Goal: Task Accomplishment & Management: Manage account settings

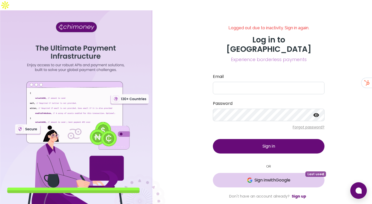
click at [240, 173] on button "Sign in with Google Last used" at bounding box center [269, 180] width 112 height 14
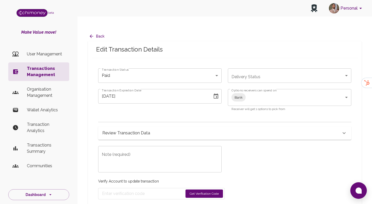
click at [15, 69] on icon "side nav" at bounding box center [15, 72] width 6 height 6
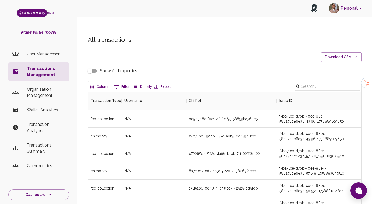
scroll to position [192, 274]
click at [128, 83] on button "0 Filters" at bounding box center [123, 87] width 20 height 8
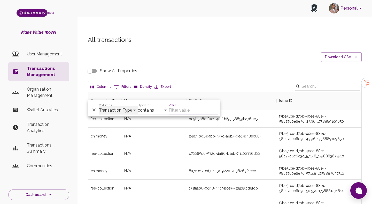
click at [112, 108] on select "Transaction Type Username Chi Ref Issue ID Value Amount Currency Fee ($) FX Rat…" at bounding box center [118, 110] width 39 height 8
select select "email"
click at [99, 106] on select "Transaction Type Username Chi Ref Issue ID Value Amount Currency Fee ($) FX Rat…" at bounding box center [118, 110] width 39 height 8
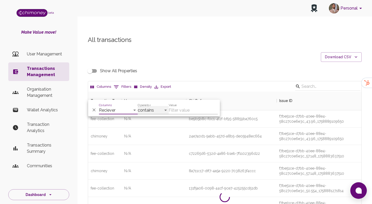
click at [152, 107] on select "contains equals starts with ends with is empty is not empty is any of" at bounding box center [153, 110] width 31 height 8
select select "equals"
click at [138, 106] on select "contains equals starts with ends with is empty is not empty is any of" at bounding box center [153, 110] width 31 height 8
click at [175, 112] on input "Value" at bounding box center [193, 110] width 49 height 8
paste input "[EMAIL_ADDRESS][DOMAIN_NAME]"
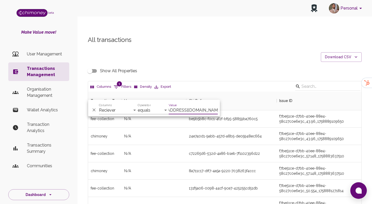
scroll to position [123, 274]
type input "[EMAIL_ADDRESS][DOMAIN_NAME]"
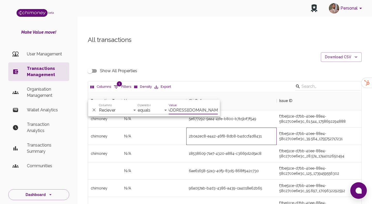
click at [188, 132] on div "2b0a2ec8-e442-46f8-8db8-b4dccf4d8431" at bounding box center [231, 136] width 91 height 17
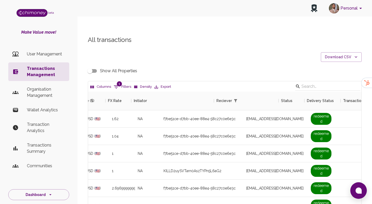
scroll to position [0, 386]
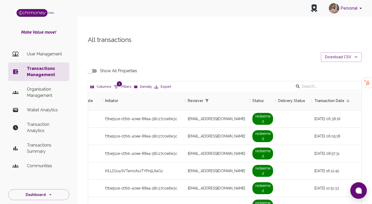
click at [93, 66] on input "Show All Properties" at bounding box center [89, 71] width 29 height 10
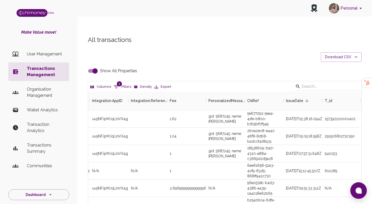
click at [93, 66] on input "Show All Properties" at bounding box center [94, 71] width 29 height 10
checkbox input "false"
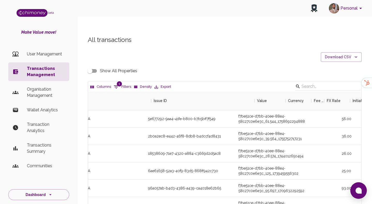
scroll to position [0, 4]
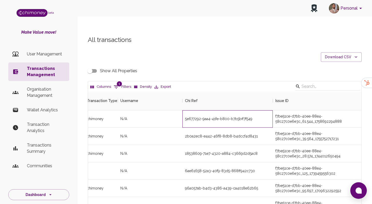
click at [192, 111] on div "5e677292-9aa4-41fe-b800-b7b5bff7f549" at bounding box center [228, 118] width 91 height 17
copy div "5e677292-9aa4-41fe-b800-b7b5bff7f549"
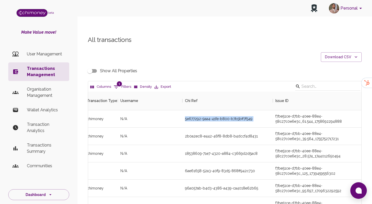
click at [119, 81] on div "Columns 1 Filters Density Export" at bounding box center [225, 86] width 274 height 10
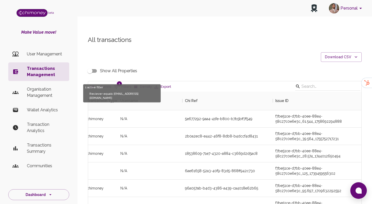
click at [119, 81] on span "1" at bounding box center [119, 83] width 5 height 5
select select "email"
select select "equals"
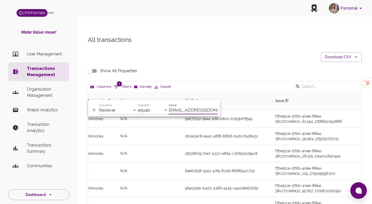
scroll to position [0, 18]
click at [108, 110] on select "Transaction Type Username Chi Ref Issue ID Value Amount Currency Fee ($) FX Rat…" at bounding box center [118, 110] width 39 height 8
select select "chiRef"
click at [99, 106] on select "Transaction Type Username Chi Ref Issue ID Value Amount Currency Fee ($) FX Rat…" at bounding box center [118, 110] width 39 height 8
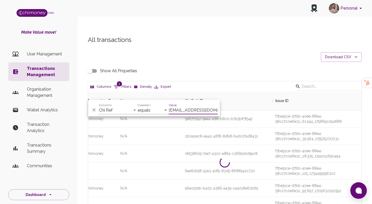
click at [191, 112] on input "[EMAIL_ADDRESS][DOMAIN_NAME]" at bounding box center [193, 110] width 49 height 8
paste input "2aaac798-2e1d-422c-896a-fe0586ba292f"
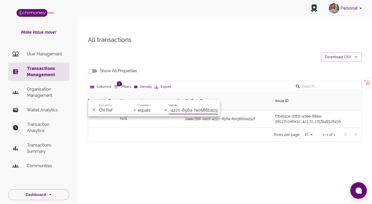
scroll to position [36, 274]
type input "2aaac798-2e1d-422c-896a-fe0586ba292f"
click at [259, 128] on div "Rows per page: 10 10 1–1 of 1" at bounding box center [225, 135] width 274 height 14
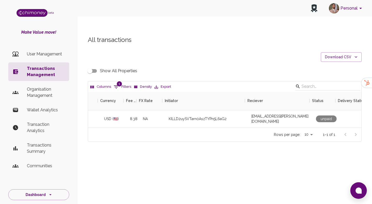
scroll to position [0, 320]
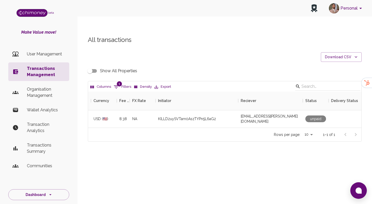
click at [120, 81] on span "1" at bounding box center [119, 83] width 5 height 5
select select "chiRef"
select select "equals"
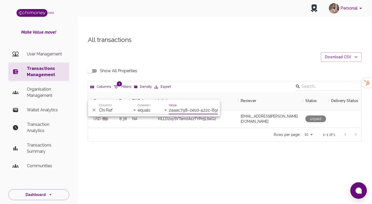
scroll to position [0, 30]
click at [184, 110] on input "2aaac798-2e1d-422c-896a-fe0586ba292f" at bounding box center [193, 110] width 49 height 8
type input "5e677292-9aa4-41fe-b800-b7b5bff7f549"
click at [187, 140] on div "All transactions Download CSV Show All Properties Columns 1 Filters Density Exp…" at bounding box center [225, 97] width 295 height 148
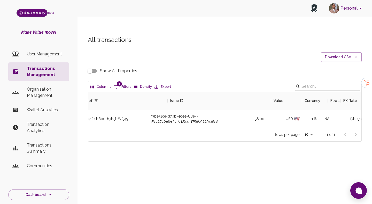
scroll to position [0, 109]
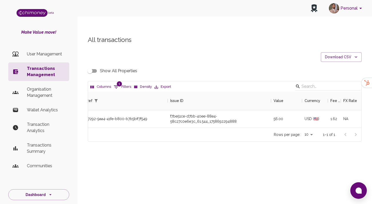
click at [123, 83] on button "1 Filters" at bounding box center [123, 87] width 20 height 8
select select "chiRef"
select select "equals"
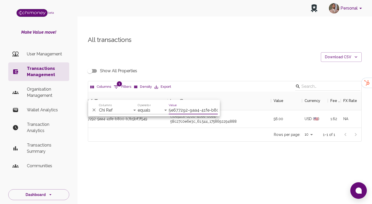
scroll to position [0, 28]
click at [180, 109] on input "5e677292-9aa4-41fe-b800-b7b5bff7f549" at bounding box center [193, 110] width 49 height 8
type input "bc249a9a-a4ba-43c7-af91-47ba661ae73b"
click at [251, 110] on div "2c17c22f-7ed9-494f-863b-45d6e797a8fd_1227_1758646188388" at bounding box center [219, 118] width 103 height 17
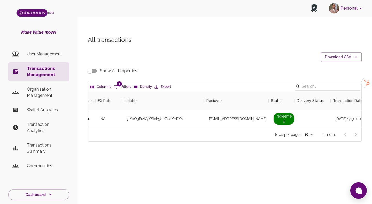
scroll to position [0, 357]
click at [89, 66] on input "Show All Properties" at bounding box center [89, 71] width 29 height 10
checkbox input "true"
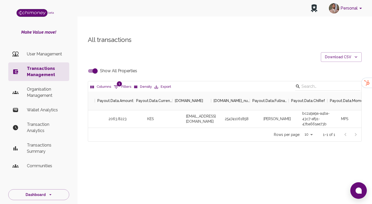
scroll to position [0, 1358]
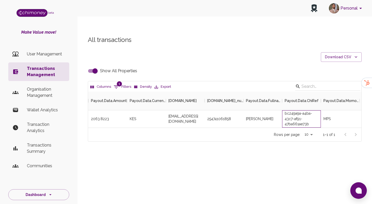
click at [296, 110] on div "bc249a9a-a4ba-43c7-af91-47ba661ae73b" at bounding box center [301, 118] width 39 height 17
copy div "bc249a9a-a4ba-43c7-af91-47ba661ae73b"
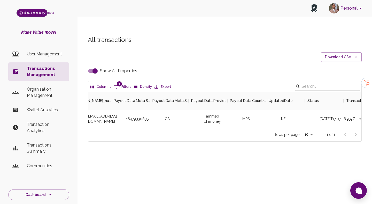
scroll to position [0, 1925]
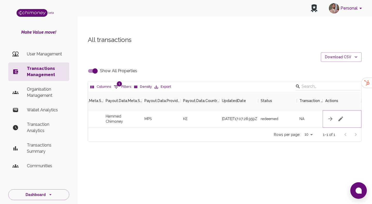
click at [342, 116] on icon "button" at bounding box center [341, 119] width 6 height 6
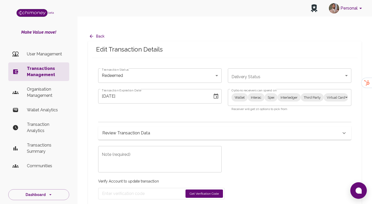
click at [153, 126] on div "Review Transaction Data" at bounding box center [224, 132] width 253 height 13
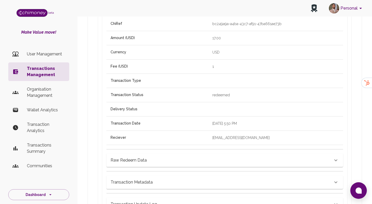
scroll to position [174, 0]
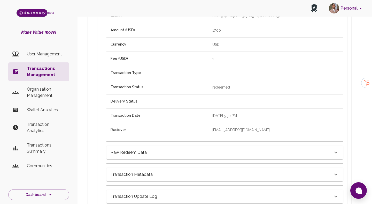
click at [236, 127] on p "[EMAIL_ADDRESS][DOMAIN_NAME]" at bounding box center [276, 129] width 127 height 5
drag, startPoint x: 240, startPoint y: 118, endPoint x: 197, endPoint y: 118, distance: 42.7
click at [197, 123] on tr "Reciever [EMAIL_ADDRESS][DOMAIN_NAME]" at bounding box center [225, 130] width 237 height 14
copy tr "[EMAIL_ADDRESS][DOMAIN_NAME]"
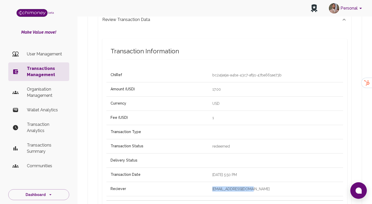
scroll to position [0, 0]
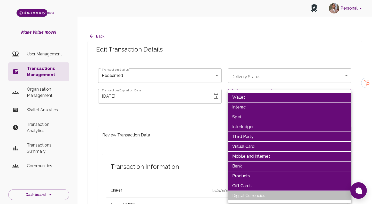
click at [250, 101] on li "Wallet" at bounding box center [290, 97] width 124 height 10
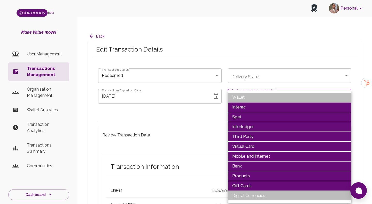
click at [249, 107] on li "Interac" at bounding box center [290, 107] width 124 height 10
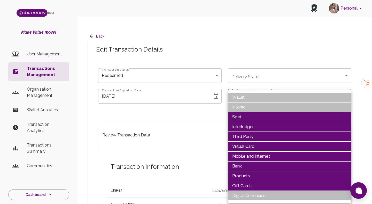
click at [248, 114] on li "Spei" at bounding box center [290, 117] width 124 height 10
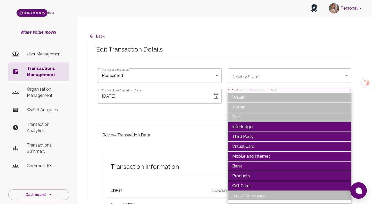
click at [248, 122] on li "Interledger" at bounding box center [290, 127] width 124 height 10
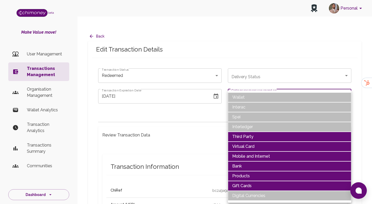
click at [248, 134] on li "Third Party" at bounding box center [290, 137] width 124 height 10
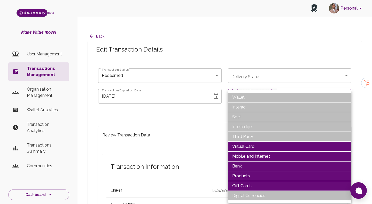
click at [248, 143] on li "Virtual Card" at bounding box center [290, 146] width 124 height 10
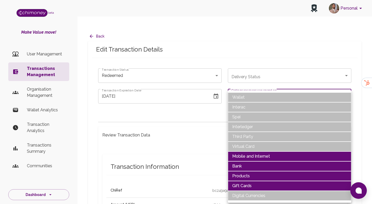
click at [248, 151] on li "Mobile and Internet" at bounding box center [290, 156] width 124 height 10
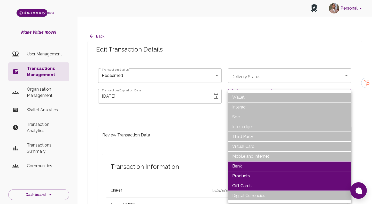
click at [246, 173] on li "Products" at bounding box center [290, 176] width 124 height 10
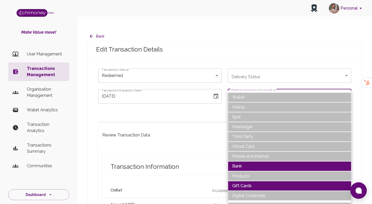
click at [246, 181] on li "Gift Cards" at bounding box center [290, 186] width 124 height 10
type input "Bank"
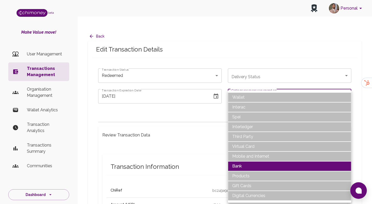
click at [182, 123] on div at bounding box center [186, 102] width 372 height 204
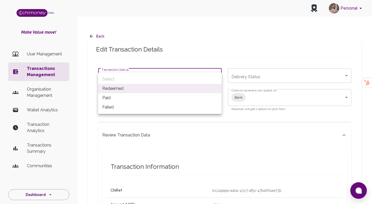
click at [118, 94] on li "Paid" at bounding box center [160, 97] width 124 height 9
type input "paid"
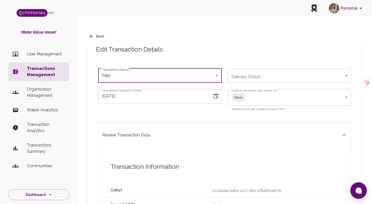
click at [217, 93] on icon "Choose date, selected date is Sep 23, 2025" at bounding box center [216, 95] width 5 height 5
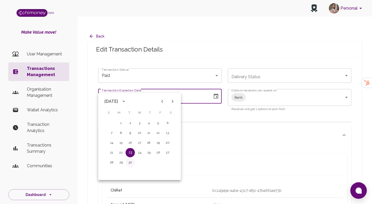
click at [128, 162] on button "30" at bounding box center [130, 162] width 9 height 9
type input "[DATE]"
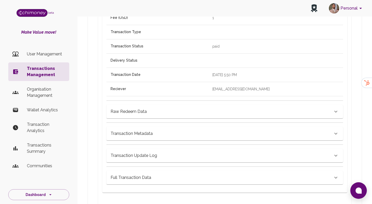
scroll to position [280, 0]
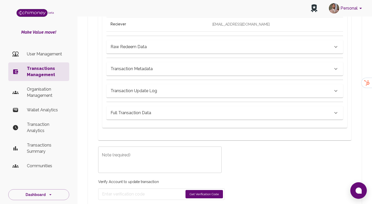
click at [151, 161] on div "x Note (required)" at bounding box center [160, 159] width 124 height 26
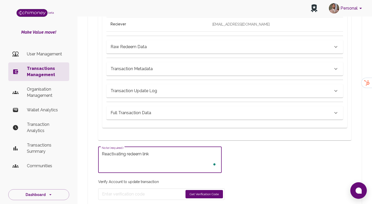
type textarea "Reactivating redeem link"
click at [197, 190] on button "Get Verification Code" at bounding box center [205, 194] width 38 height 8
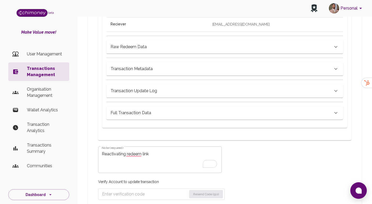
click at [157, 190] on input "Enter verification code" at bounding box center [144, 194] width 85 height 8
paste input "2990"
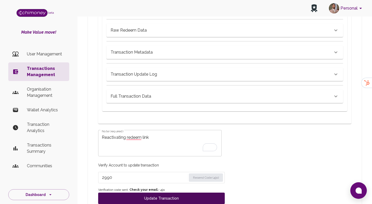
type input "2990"
click at [145, 192] on button "Update Transaction" at bounding box center [161, 197] width 127 height 11
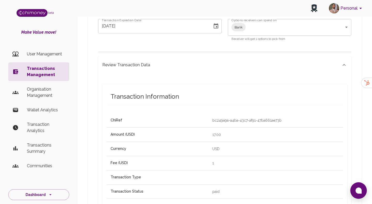
scroll to position [0, 0]
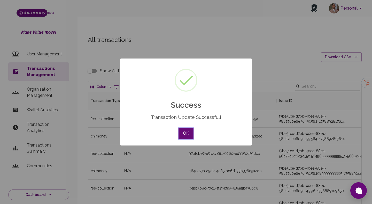
scroll to position [192, 274]
click at [189, 133] on button "OK" at bounding box center [186, 133] width 15 height 11
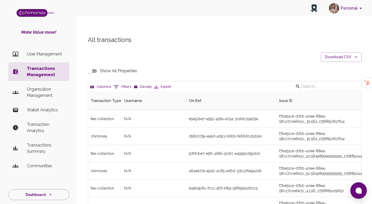
click at [116, 83] on button "0 Filters" at bounding box center [123, 87] width 20 height 8
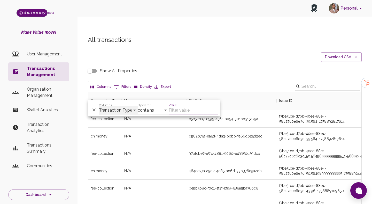
click at [126, 110] on select "Transaction Type Username Chi Ref Issue ID Value Amount Currency Fee ($) FX Rat…" at bounding box center [118, 110] width 39 height 8
select select "email"
click at [99, 106] on select "Transaction Type Username Chi Ref Issue ID Value Amount Currency Fee ($) FX Rat…" at bounding box center [118, 110] width 39 height 8
click at [159, 110] on select "contains equals starts with ends with is empty is not empty is any of" at bounding box center [153, 110] width 31 height 8
select select "equals"
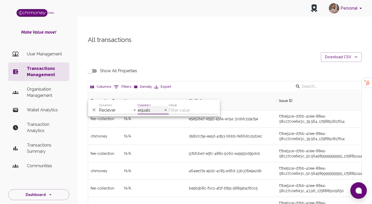
click at [138, 106] on select "contains equals starts with ends with is empty is not empty is any of" at bounding box center [153, 110] width 31 height 8
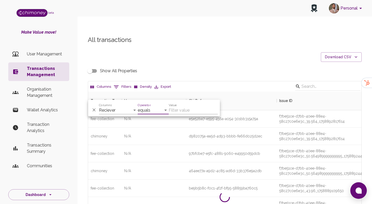
click at [178, 108] on input "Value" at bounding box center [193, 110] width 49 height 8
paste input "[EMAIL_ADDRESS][DOMAIN_NAME]"
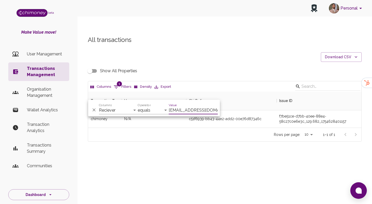
scroll to position [36, 274]
type input "[EMAIL_ADDRESS][DOMAIN_NAME]"
click at [182, 128] on div "Rows per page: 10 10 1–1 of 1" at bounding box center [225, 135] width 274 height 14
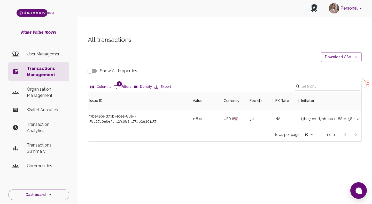
scroll to position [0, 190]
click at [89, 66] on input "Show All Properties" at bounding box center [89, 71] width 29 height 10
checkbox input "true"
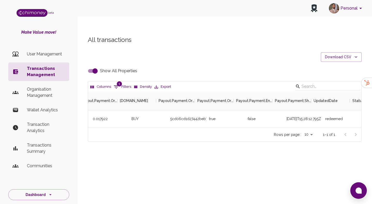
scroll to position [0, 1615]
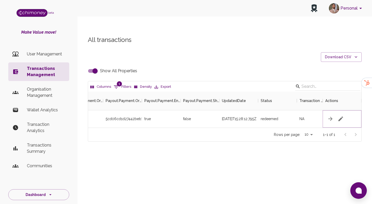
click at [340, 116] on icon "button" at bounding box center [341, 119] width 6 height 6
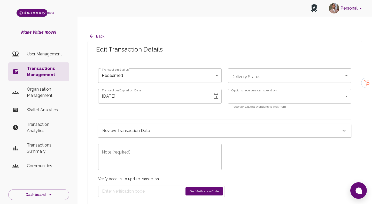
click at [136, 137] on div "Note (required) x Note (required)" at bounding box center [157, 153] width 130 height 33
click at [137, 127] on h6 "Review Transaction Data" at bounding box center [126, 130] width 48 height 7
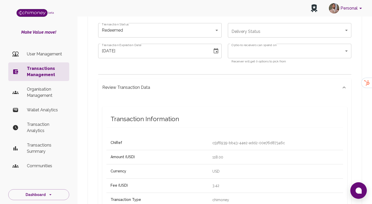
scroll to position [109, 0]
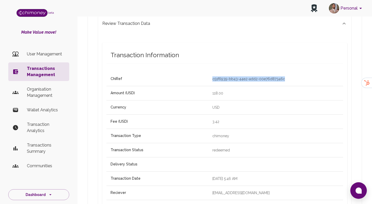
drag, startPoint x: 193, startPoint y: 69, endPoint x: 267, endPoint y: 69, distance: 73.7
click at [267, 72] on td "c51f6939-bb43-44e2-add2-00e76d87346c" at bounding box center [275, 79] width 135 height 14
copy p "c51f6939-bb43-44e2-add2-00e76d87346c"
click at [51, 74] on p "Transactions Management" at bounding box center [46, 71] width 38 height 12
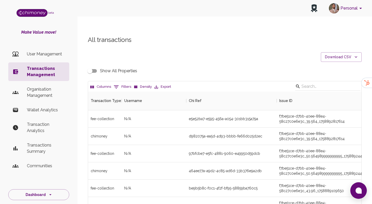
scroll to position [192, 274]
click at [122, 83] on button "0 Filters" at bounding box center [123, 87] width 20 height 8
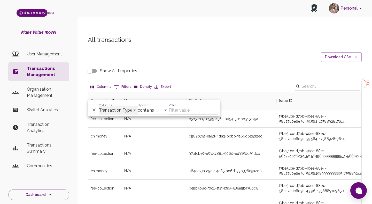
click at [109, 109] on select "Transaction Type Username Chi Ref Issue ID Value Amount Currency Fee ($) FX Rat…" at bounding box center [118, 110] width 39 height 8
select select "email"
click at [99, 106] on select "Transaction Type Username Chi Ref Issue ID Value Amount Currency Fee ($) FX Rat…" at bounding box center [118, 110] width 39 height 8
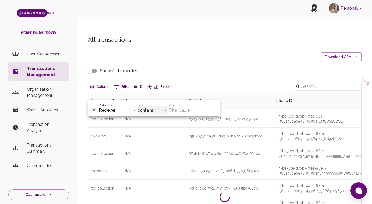
click at [159, 108] on select "contains equals starts with ends with is empty is not empty is any of" at bounding box center [153, 110] width 31 height 8
select select "equals"
click at [138, 106] on select "contains equals starts with ends with is empty is not empty is any of" at bounding box center [153, 110] width 31 height 8
click at [176, 111] on input "Value" at bounding box center [193, 110] width 49 height 8
paste input "[EMAIL_ADDRESS][DOMAIN_NAME]"
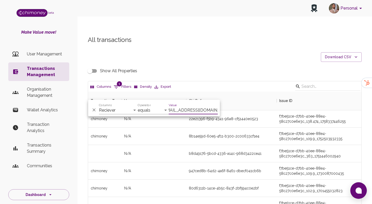
scroll to position [157, 274]
type input "[EMAIL_ADDRESS][DOMAIN_NAME]"
click at [210, 45] on div "All transactions Download CSV Show All Properties Columns 1 Filters Density Exp…" at bounding box center [225, 149] width 287 height 227
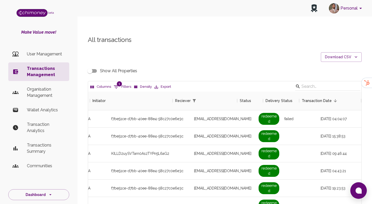
scroll to position [0, 453]
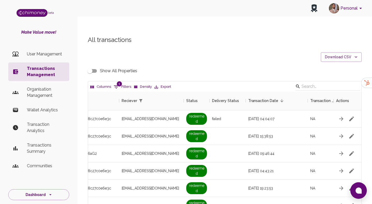
click at [93, 66] on input "Show All Properties" at bounding box center [89, 71] width 29 height 10
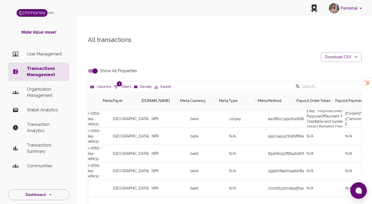
scroll to position [0, 1004]
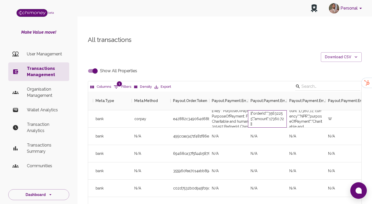
click at [277, 111] on div "[{"orderId":"35632255","amount":17360.72}]" at bounding box center [268, 119] width 34 height 16
copy div "35632255"
click at [95, 66] on input "Show All Properties" at bounding box center [94, 71] width 29 height 10
checkbox input "false"
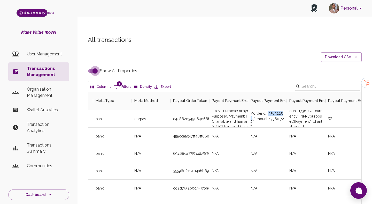
scroll to position [0, 451]
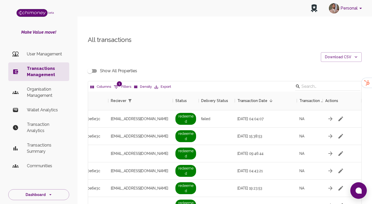
click at [123, 83] on button "1 Filters" at bounding box center [123, 87] width 20 height 8
select select "email"
select select "equals"
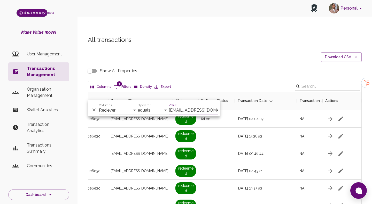
scroll to position [0, 6]
click at [186, 107] on input "[EMAIL_ADDRESS][DOMAIN_NAME]" at bounding box center [193, 110] width 49 height 8
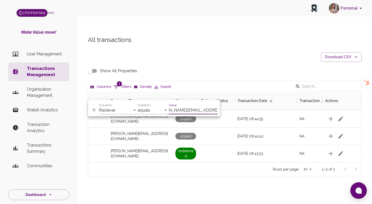
scroll to position [71, 274]
type input "[PERSON_NAME][EMAIL_ADDRESS][DOMAIN_NAME]"
click at [271, 145] on div "[DATE] 08:43:53" at bounding box center [266, 153] width 62 height 17
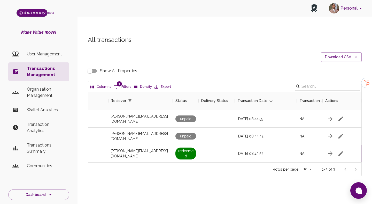
click at [347, 145] on div at bounding box center [342, 153] width 39 height 17
click at [340, 150] on icon "button" at bounding box center [341, 153] width 6 height 6
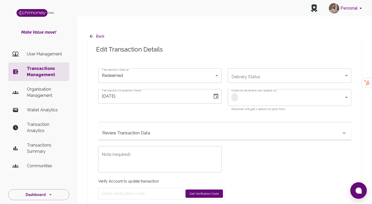
click at [171, 127] on div "Review Transaction Data" at bounding box center [224, 132] width 253 height 13
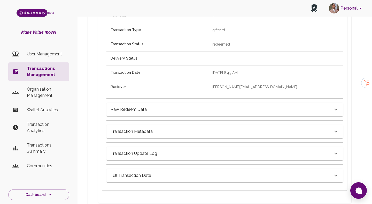
click at [149, 164] on div "Full Transaction Data" at bounding box center [225, 173] width 237 height 18
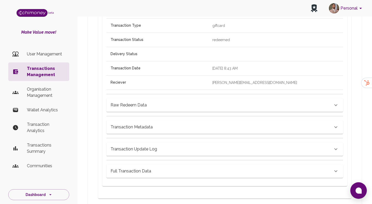
click at [144, 167] on h6 "Full Transaction Data" at bounding box center [131, 170] width 41 height 7
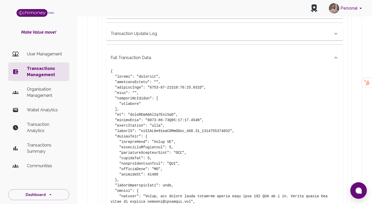
scroll to position [337, 0]
drag, startPoint x: 154, startPoint y: 131, endPoint x: 171, endPoint y: 132, distance: 17.1
copy pre "Tesco [GEOGRAPHIC_DATA]"
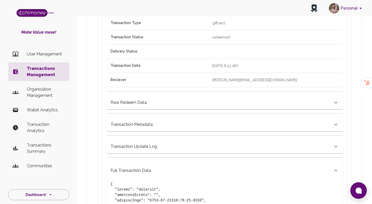
scroll to position [217, 0]
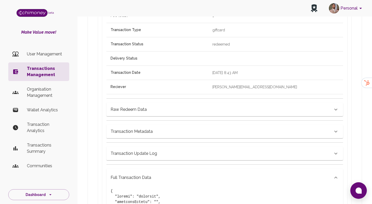
click at [143, 106] on h6 "Raw Redeem Data" at bounding box center [129, 109] width 36 height 7
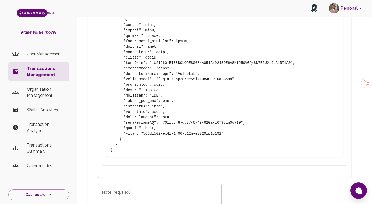
scroll to position [1049, 0]
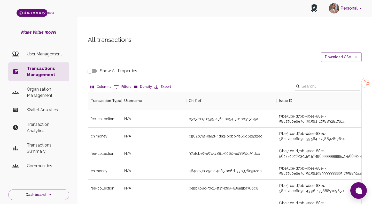
scroll to position [192, 274]
click at [124, 83] on button "0 Filters" at bounding box center [123, 87] width 20 height 8
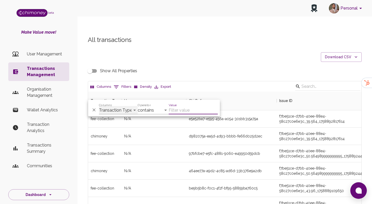
click at [114, 110] on select "Transaction Type Username Chi Ref Issue ID Value Amount Currency Fee ($) FX Rat…" at bounding box center [118, 110] width 39 height 8
select select "email"
click at [99, 106] on select "Transaction Type Username Chi Ref Issue ID Value Amount Currency Fee ($) FX Rat…" at bounding box center [118, 110] width 39 height 8
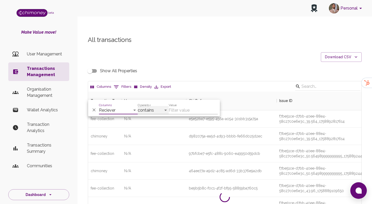
click at [151, 110] on select "contains equals starts with ends with is empty is not empty is any of" at bounding box center [153, 110] width 31 height 8
select select "equals"
click at [138, 106] on select "contains equals starts with ends with is empty is not empty is any of" at bounding box center [153, 110] width 31 height 8
click at [180, 108] on input "Value" at bounding box center [193, 110] width 49 height 8
paste input "[EMAIL_ADDRESS][DOMAIN_NAME]"
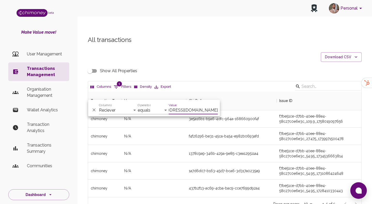
scroll to position [105, 274]
type input "[EMAIL_ADDRESS][DOMAIN_NAME]"
click at [227, 129] on div "f4f26296-be31-45ca-b454-e982b0693afd" at bounding box center [231, 136] width 91 height 17
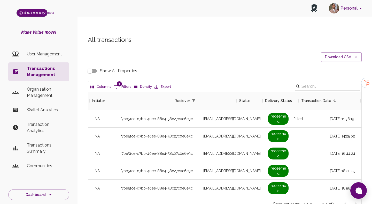
scroll to position [0, 400]
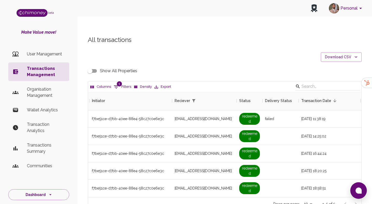
click at [92, 66] on input "Show All Properties" at bounding box center [89, 71] width 29 height 10
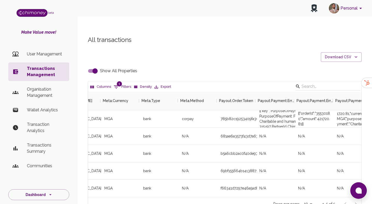
scroll to position [0, 959]
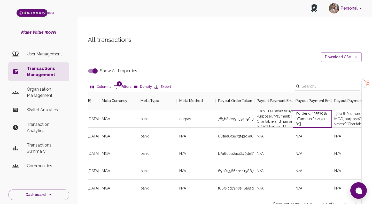
click at [320, 111] on div "[{"orderId":"35530180","amount":421720.81}]" at bounding box center [313, 119] width 34 height 16
copy div "35530180"
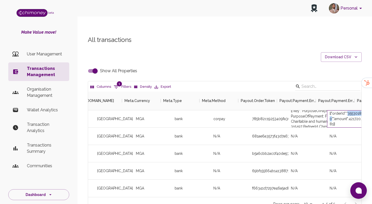
scroll to position [0, 923]
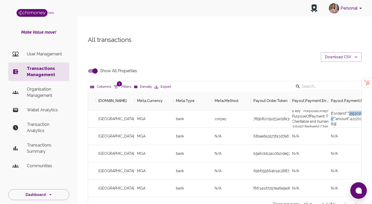
click at [97, 66] on input "Show All Properties" at bounding box center [94, 71] width 29 height 10
checkbox input "false"
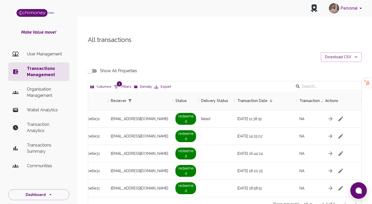
scroll to position [0, 451]
click at [125, 83] on button "1 Filters" at bounding box center [123, 87] width 20 height 8
select select "email"
select select "equals"
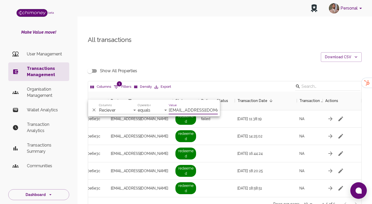
scroll to position [0, 29]
click at [111, 111] on select "Transaction Type Username Chi Ref Issue ID Value Amount Currency Fee ($) FX Rat…" at bounding box center [118, 110] width 39 height 8
select select "chiRef"
click at [99, 106] on select "Transaction Type Username Chi Ref Issue ID Value Amount Currency Fee ($) FX Rat…" at bounding box center [118, 110] width 39 height 8
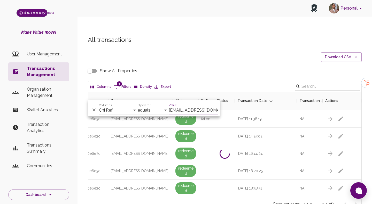
click at [194, 107] on input "[EMAIL_ADDRESS][DOMAIN_NAME]" at bounding box center [193, 110] width 49 height 8
paste input "5b4b8812-98e8-43f9-b19f-76f857db66f8"
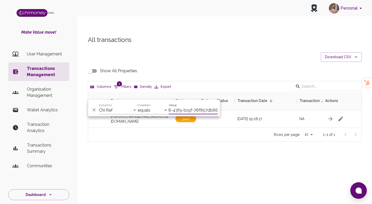
type input "5b4b8812-98e8-43f9-b19f-76f857db66f8"
click at [259, 142] on div "All transactions Download CSV Show All Properties Columns 1 Filters Density Exp…" at bounding box center [225, 97] width 295 height 148
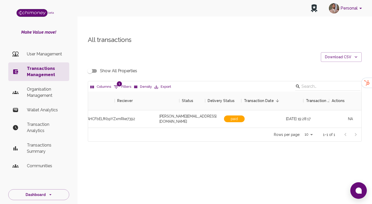
scroll to position [0, 451]
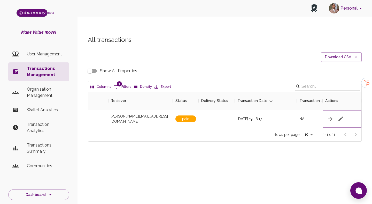
click at [340, 116] on icon "button" at bounding box center [341, 119] width 6 height 6
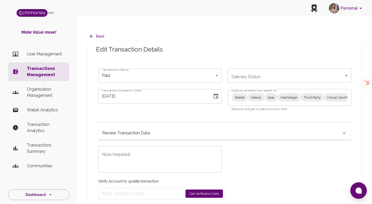
click at [241, 86] on body "Personal beta Make Value move! User Management Transactions Management Organisa…" at bounding box center [186, 107] width 372 height 214
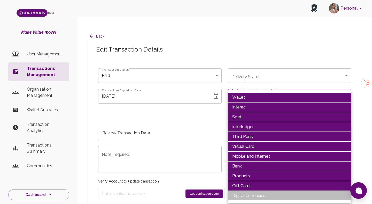
click at [193, 103] on div at bounding box center [186, 102] width 372 height 204
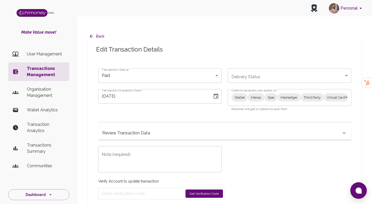
click at [177, 127] on div "Review Transaction Data" at bounding box center [224, 132] width 253 height 13
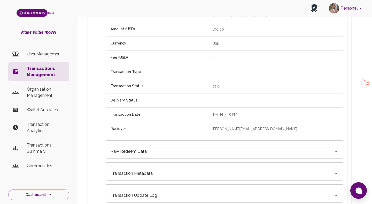
click at [220, 148] on div "Raw Redeem Data" at bounding box center [222, 151] width 222 height 7
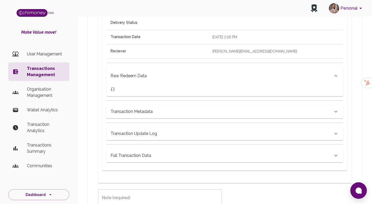
scroll to position [256, 0]
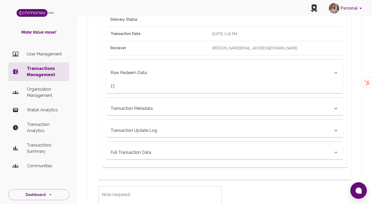
click at [180, 105] on div "Transaction Metadata" at bounding box center [222, 108] width 222 height 7
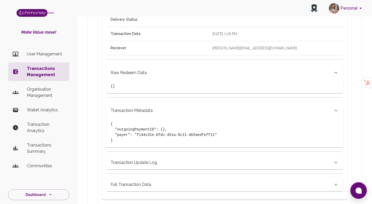
scroll to position [294, 0]
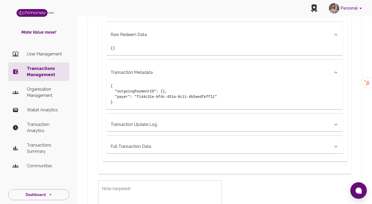
click at [167, 102] on div "ChiRef 5b4b8812-98e8-43f9-b19f-76f857db66f8 Amount (USD) 100.00 Currency USD Fe…" at bounding box center [222, 19] width 241 height 268
click at [166, 121] on div "Transaction Update Log" at bounding box center [222, 124] width 222 height 7
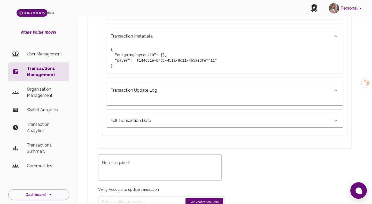
scroll to position [338, 0]
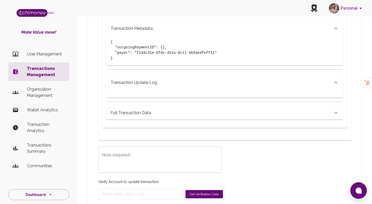
click at [159, 109] on div "Full Transaction Data" at bounding box center [222, 112] width 222 height 7
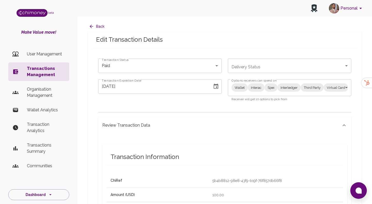
scroll to position [0, 0]
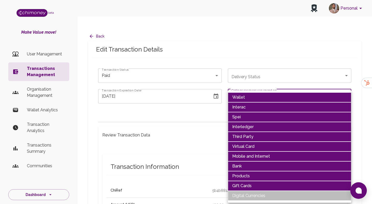
click at [194, 108] on div at bounding box center [186, 102] width 372 height 204
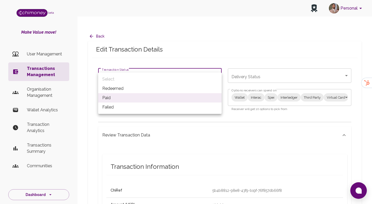
click at [211, 122] on div at bounding box center [186, 102] width 372 height 204
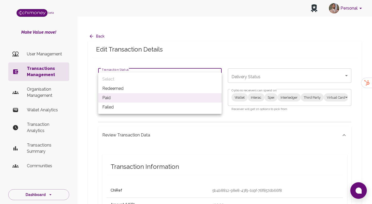
click at [190, 40] on div at bounding box center [186, 102] width 372 height 204
